Goal: Task Accomplishment & Management: Manage account settings

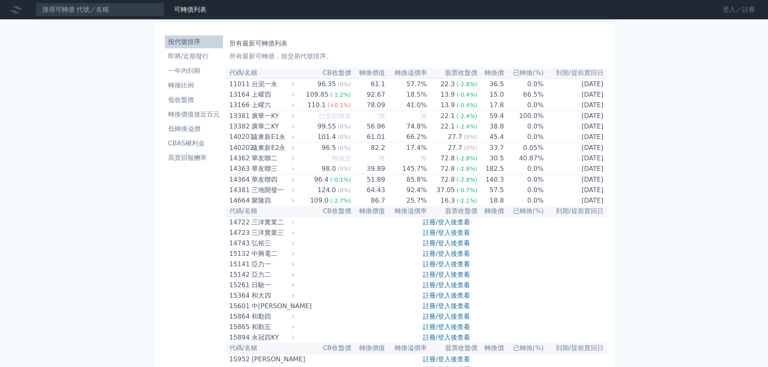
click at [751, 8] on link "登入／註冊" at bounding box center [738, 9] width 45 height 13
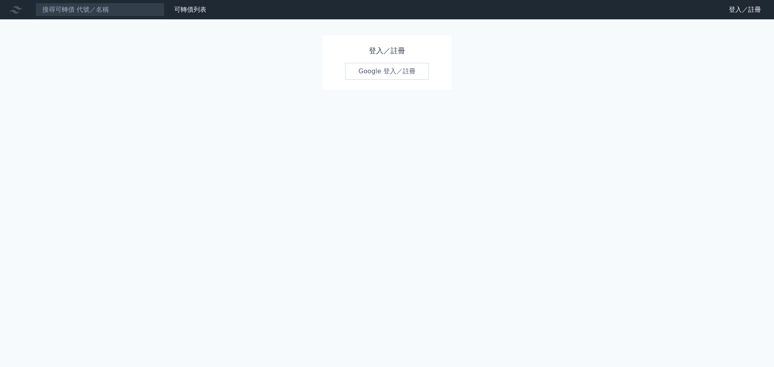
click at [393, 72] on link "Google 登入／註冊" at bounding box center [387, 71] width 84 height 17
